Goal: Task Accomplishment & Management: Use online tool/utility

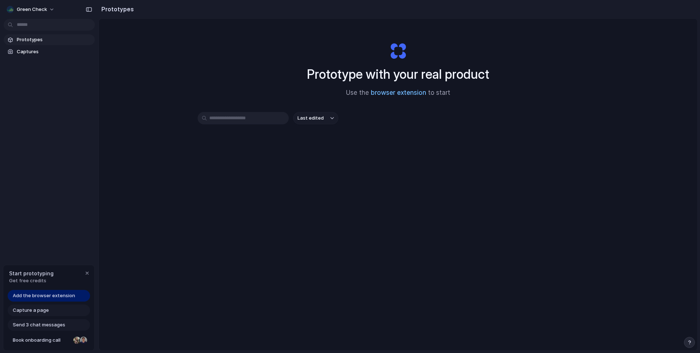
click at [401, 92] on link "browser extension" at bounding box center [398, 92] width 55 height 7
click at [38, 48] on span "Captures" at bounding box center [54, 51] width 75 height 7
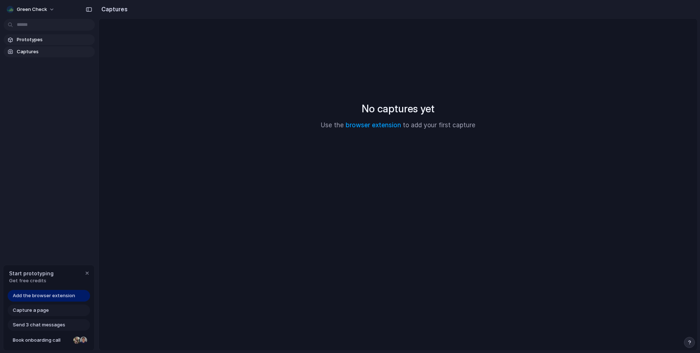
click at [41, 42] on span "Prototypes" at bounding box center [54, 39] width 75 height 7
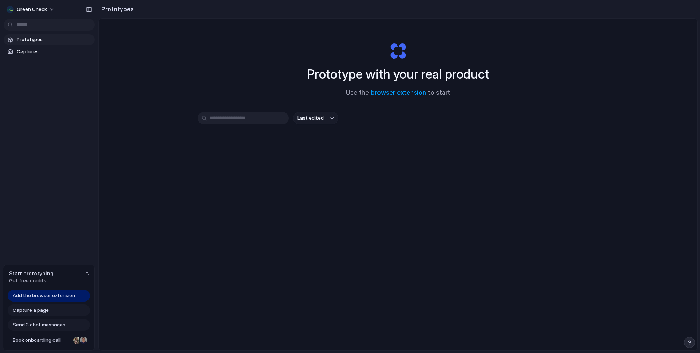
click at [39, 308] on span "Capture a page" at bounding box center [31, 310] width 36 height 7
click at [41, 293] on span "Add the browser extension" at bounding box center [44, 295] width 62 height 7
click at [86, 275] on div "button" at bounding box center [87, 273] width 6 height 6
click at [41, 9] on span "Green Check" at bounding box center [32, 9] width 30 height 7
click at [45, 137] on div "Settings Invite members Change theme Sign out" at bounding box center [350, 176] width 700 height 353
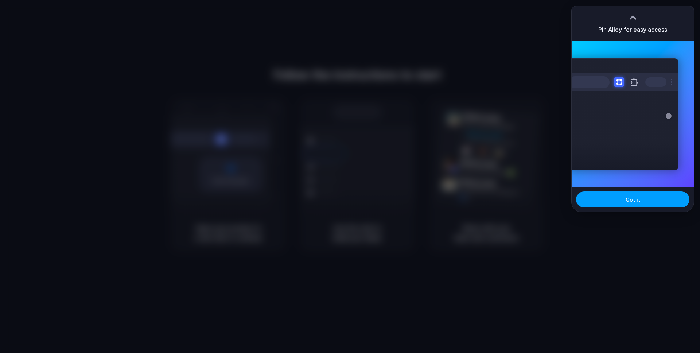
click at [621, 194] on button "Got it" at bounding box center [632, 199] width 113 height 16
